Goal: Task Accomplishment & Management: Use online tool/utility

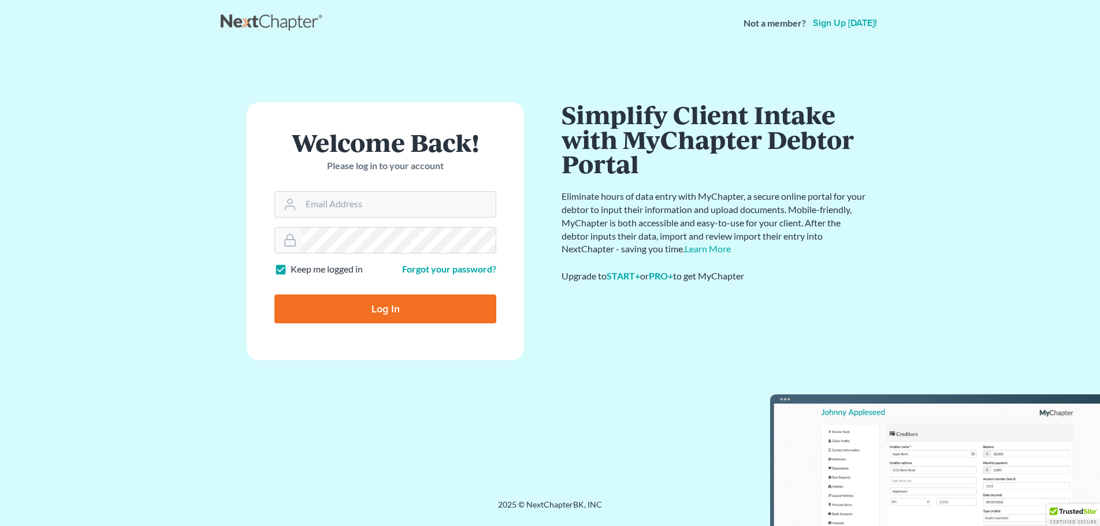
type input "lin@johnedunlap.com"
click at [372, 308] on input "Log In" at bounding box center [385, 309] width 222 height 29
type input "Thinking..."
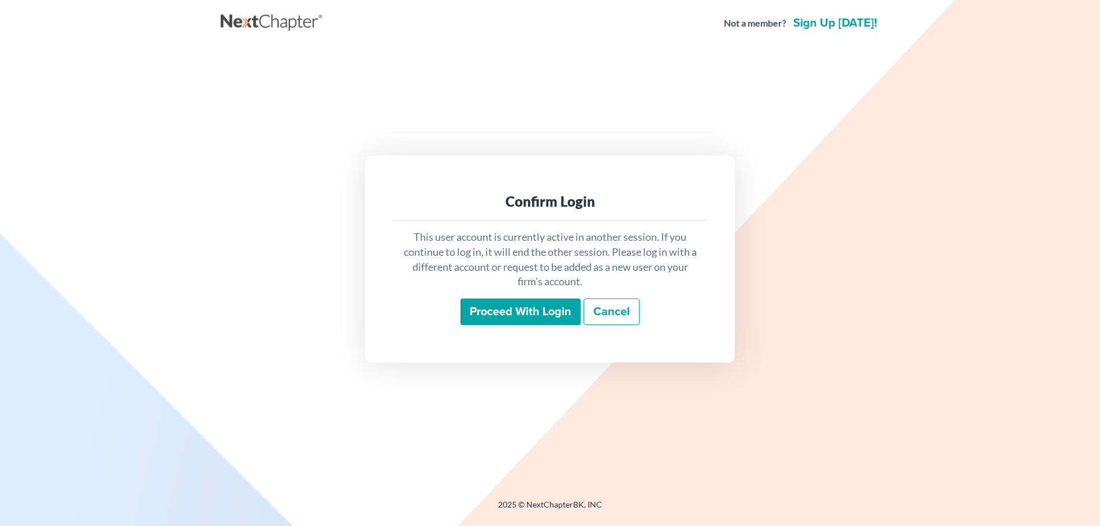
click at [533, 315] on input "Proceed with login" at bounding box center [521, 312] width 120 height 27
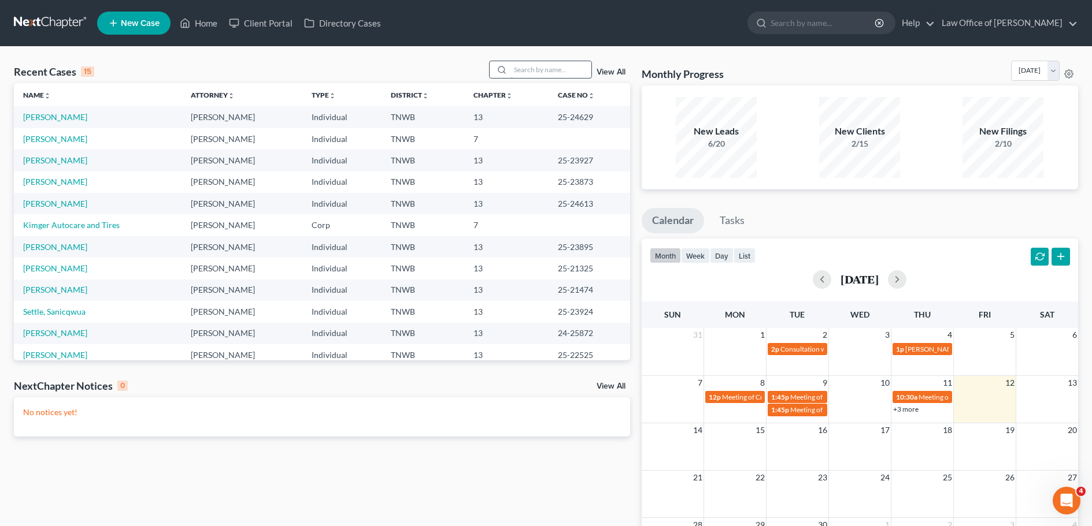
click at [526, 72] on input "search" at bounding box center [550, 69] width 81 height 17
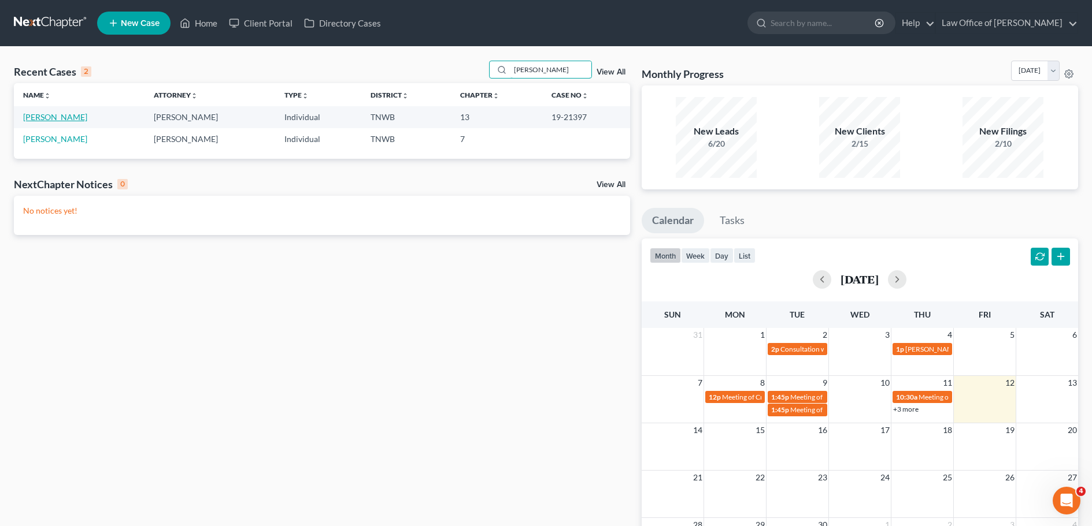
type input "nobles"
click at [37, 118] on link "Nobles, Melvin" at bounding box center [55, 117] width 64 height 10
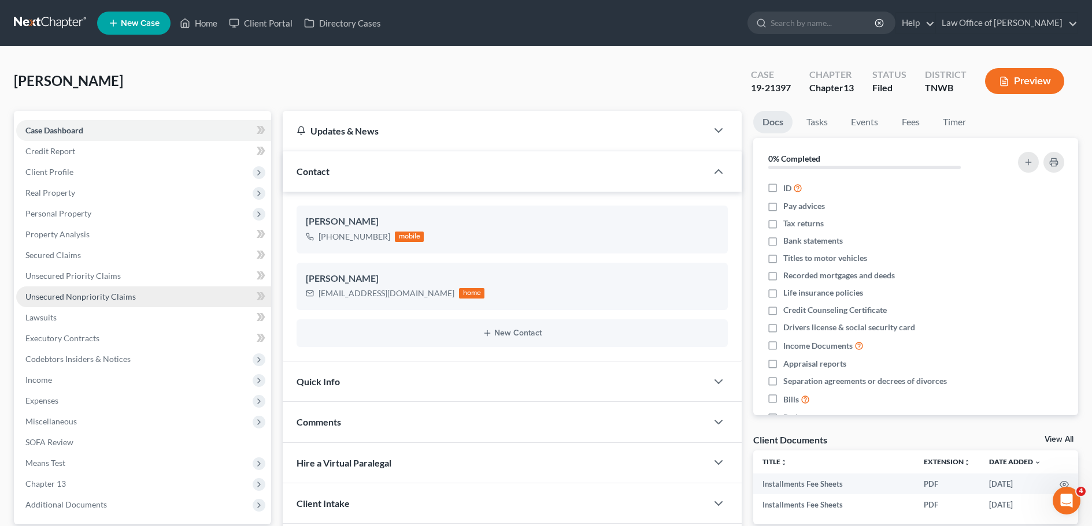
click at [110, 295] on span "Unsecured Nonpriority Claims" at bounding box center [80, 297] width 110 height 10
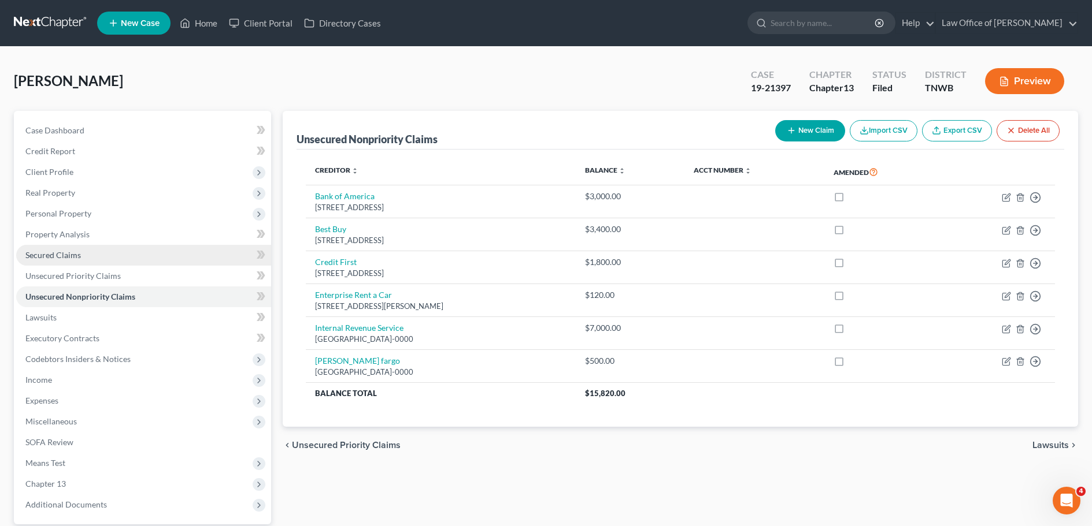
click at [71, 254] on span "Secured Claims" at bounding box center [52, 255] width 55 height 10
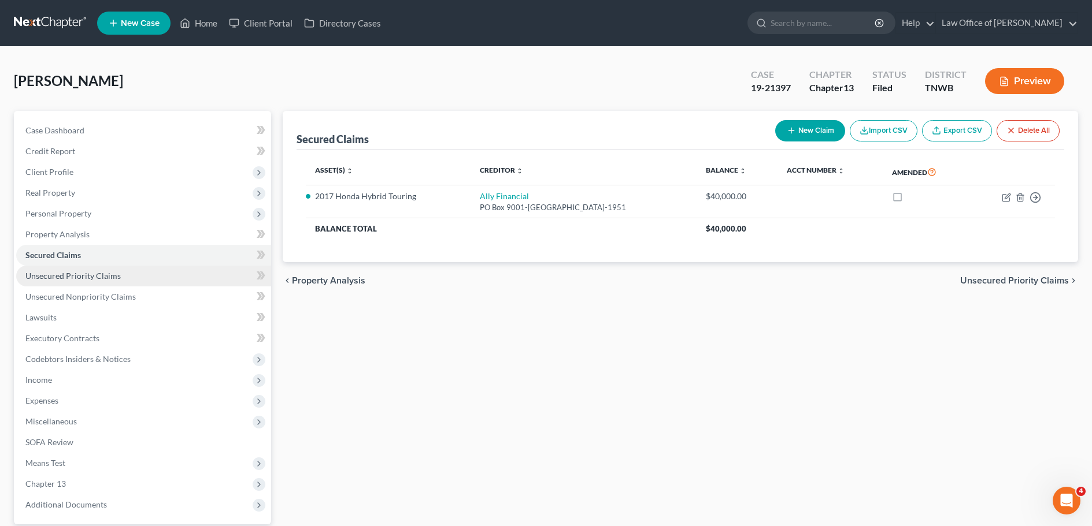
click at [90, 276] on span "Unsecured Priority Claims" at bounding box center [72, 276] width 95 height 10
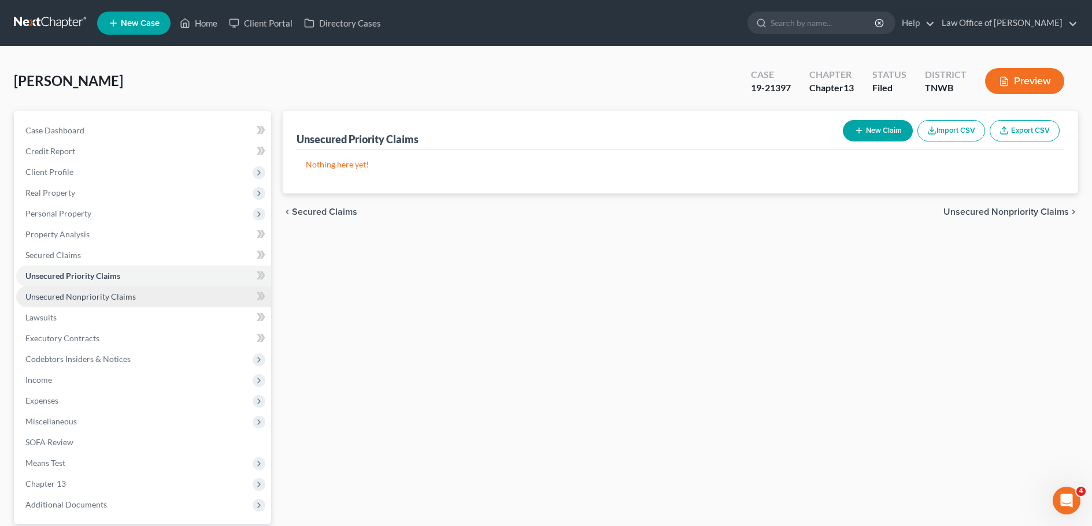
click at [105, 295] on span "Unsecured Nonpriority Claims" at bounding box center [80, 297] width 110 height 10
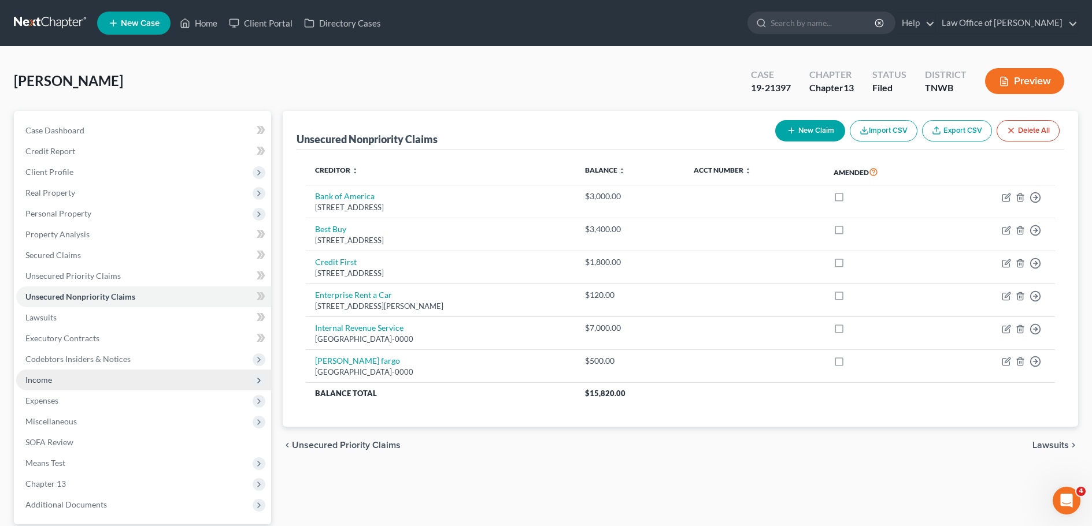
click at [34, 380] on span "Income" at bounding box center [38, 380] width 27 height 10
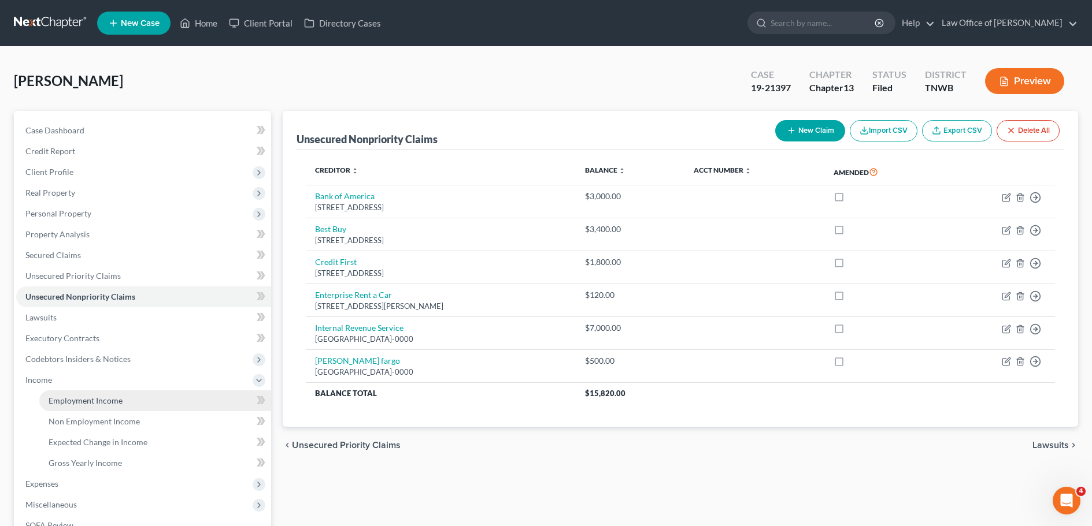
click at [73, 404] on span "Employment Income" at bounding box center [86, 401] width 74 height 10
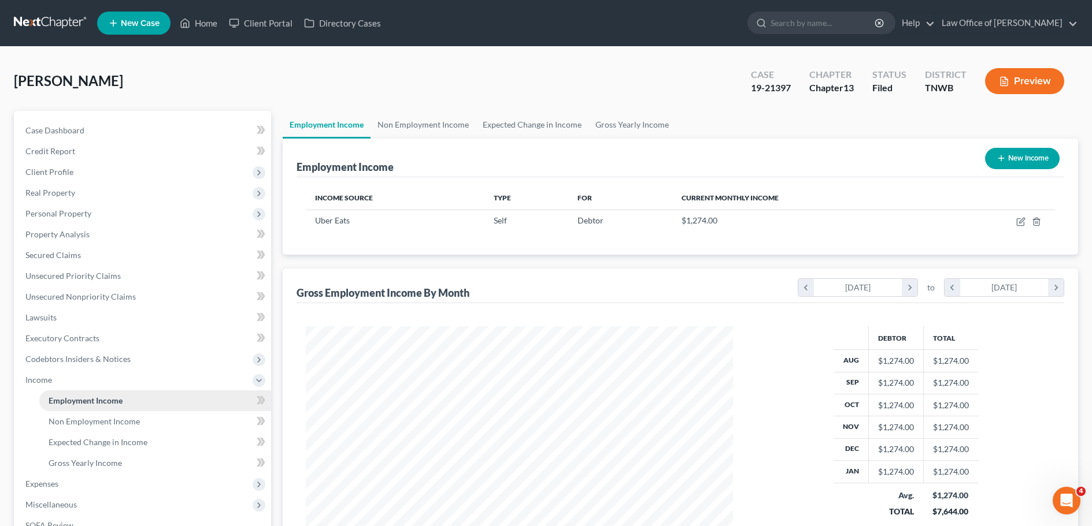
scroll to position [213, 450]
click at [77, 420] on span "Non Employment Income" at bounding box center [94, 422] width 91 height 10
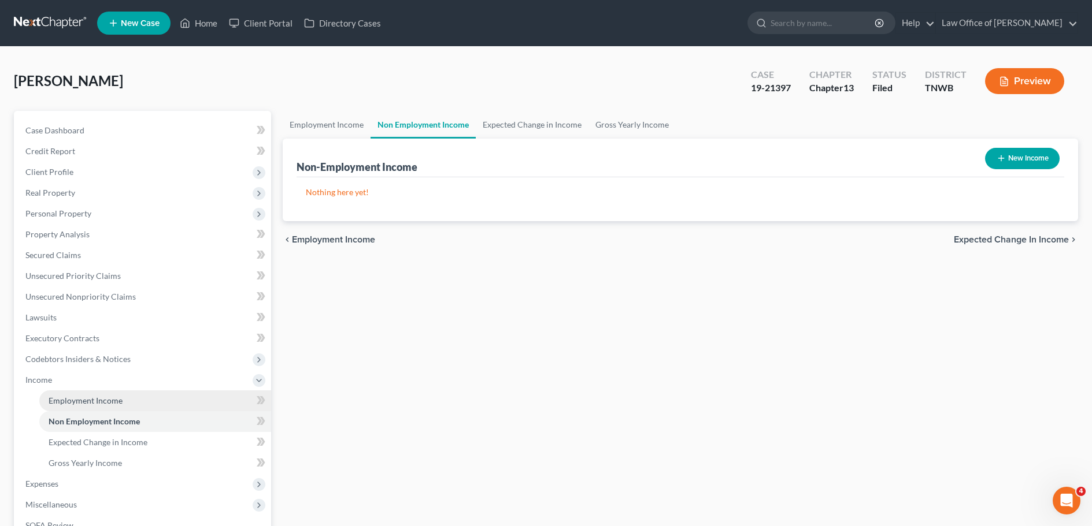
click at [75, 402] on span "Employment Income" at bounding box center [86, 401] width 74 height 10
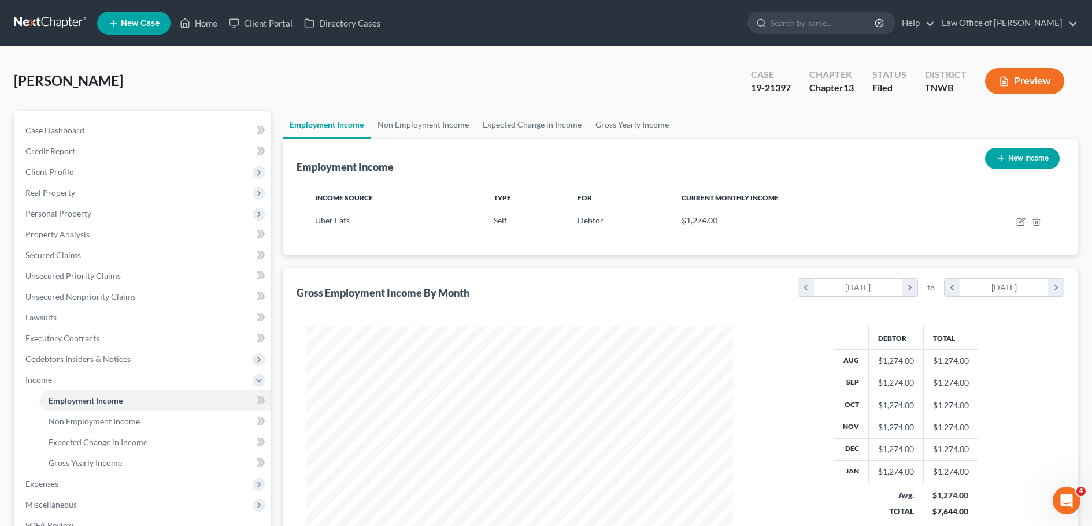
scroll to position [116, 0]
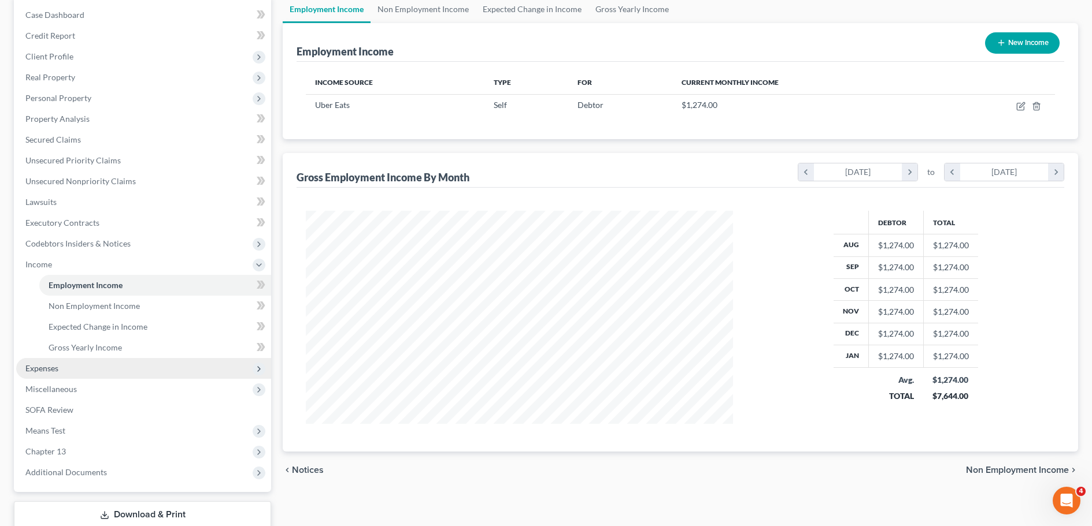
click at [50, 368] on span "Expenses" at bounding box center [41, 368] width 33 height 10
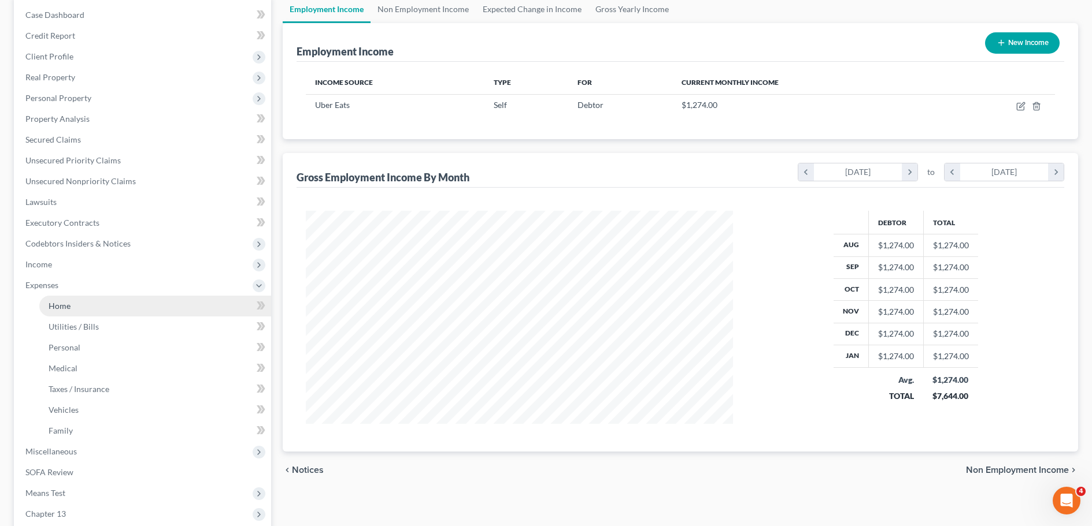
click at [70, 305] on span "Home" at bounding box center [60, 306] width 22 height 10
